Goal: Information Seeking & Learning: Learn about a topic

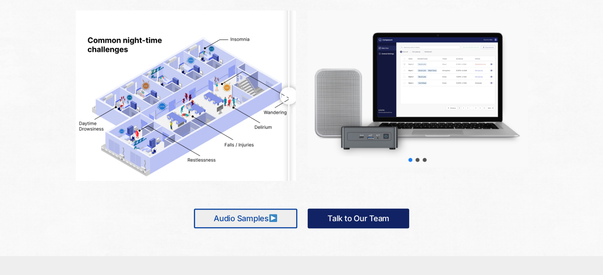
scroll to position [447, 0]
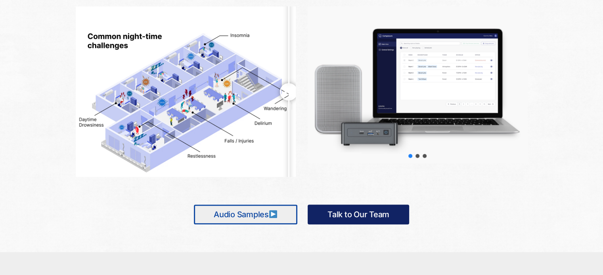
click at [260, 215] on link "Audio Samples" at bounding box center [245, 215] width 103 height 20
click at [417, 159] on div "Choose slide to display." at bounding box center [417, 156] width 7 height 7
click at [416, 157] on div "slider-2" at bounding box center [417, 156] width 4 height 4
click at [422, 157] on div "Choose slide to display." at bounding box center [424, 156] width 7 height 7
click at [424, 155] on div "slider-3" at bounding box center [424, 156] width 4 height 4
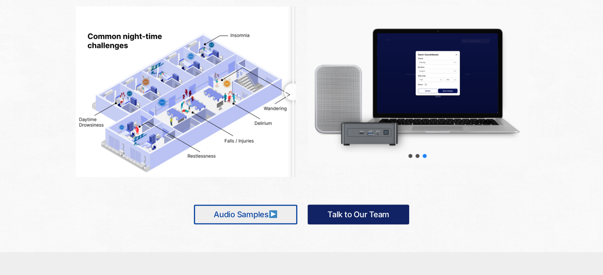
click at [454, 154] on div at bounding box center [418, 84] width 220 height 157
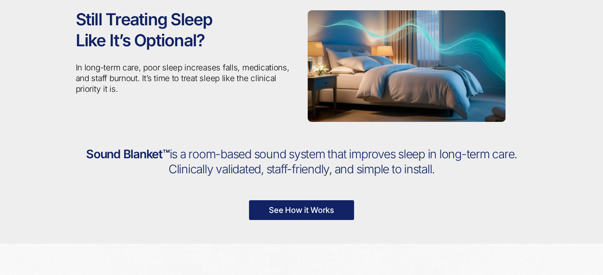
scroll to position [0, 0]
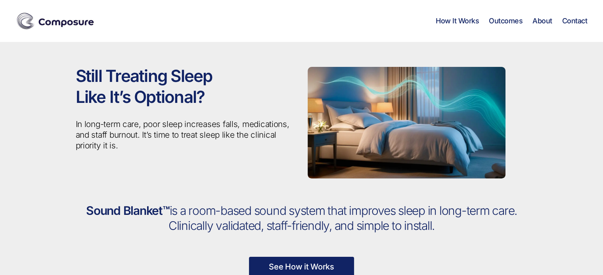
click at [339, 257] on p "See How it Works" at bounding box center [302, 267] width 452 height 20
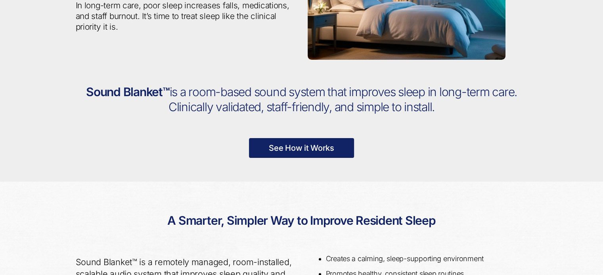
click at [290, 152] on link "See How it Works" at bounding box center [301, 148] width 105 height 20
